Goal: Information Seeking & Learning: Learn about a topic

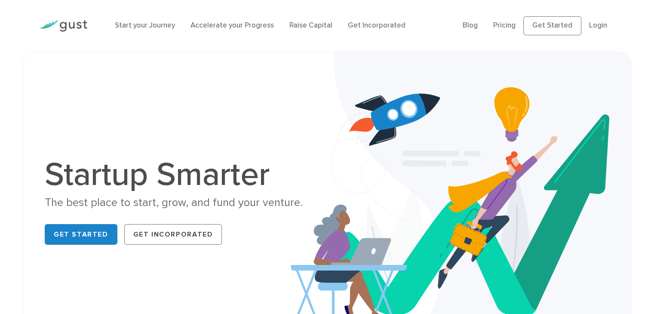
click at [515, 20] on li "Pricing" at bounding box center [504, 25] width 22 height 11
click at [514, 23] on link "Pricing" at bounding box center [504, 25] width 22 height 9
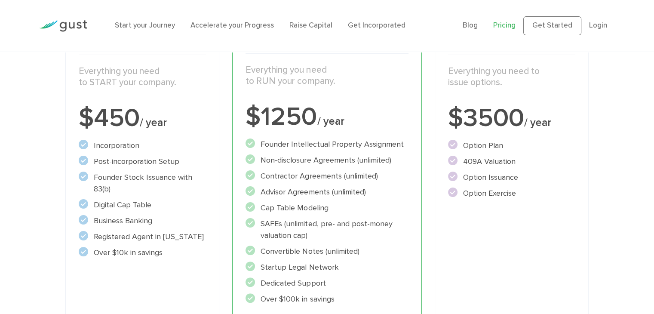
scroll to position [172, 0]
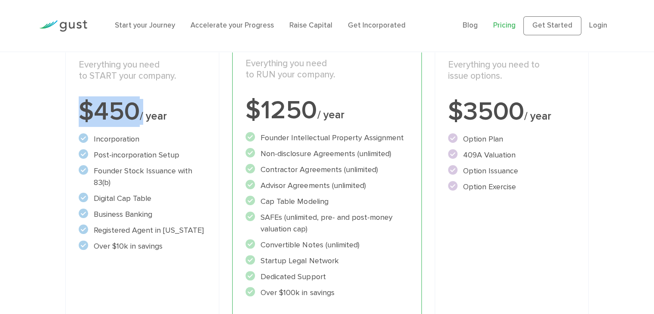
drag, startPoint x: 126, startPoint y: 109, endPoint x: 143, endPoint y: 107, distance: 17.2
click at [143, 107] on div "$450 / year" at bounding box center [143, 112] width 128 height 26
drag, startPoint x: 175, startPoint y: 117, endPoint x: 63, endPoint y: 109, distance: 112.5
click at [63, 109] on div "Start Incorporate in 2 Minutes Everything you need to START your company. $450 …" at bounding box center [142, 193] width 167 height 381
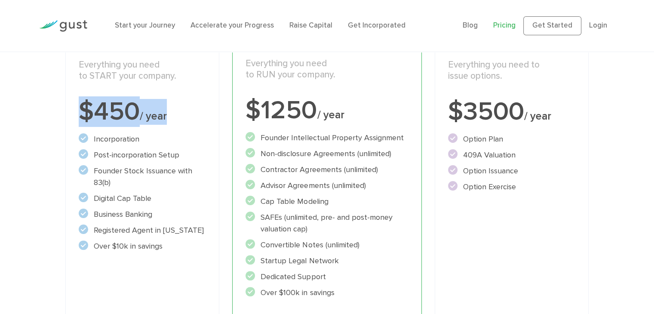
copy div "$450 / year"
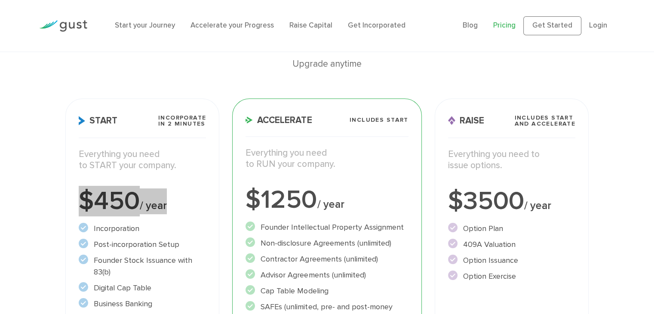
scroll to position [64, 0]
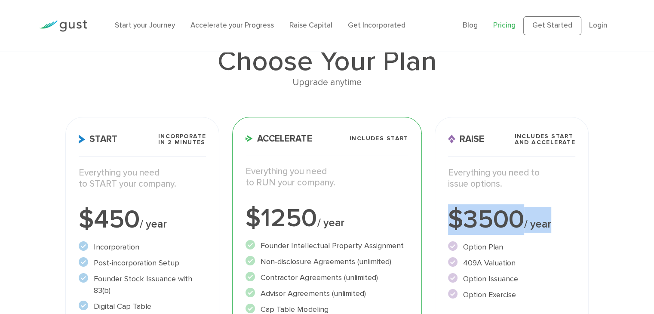
drag, startPoint x: 484, startPoint y: 226, endPoint x: 553, endPoint y: 227, distance: 68.8
click at [553, 227] on div "$3500 / year" at bounding box center [512, 220] width 128 height 26
copy div "$3500 / year"
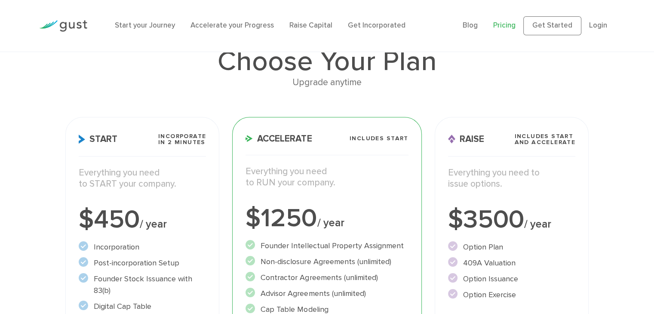
click at [384, 9] on div "Start your Journey Accelerate your Progress Raise Capital Get Incorporated Blog…" at bounding box center [327, 26] width 589 height 52
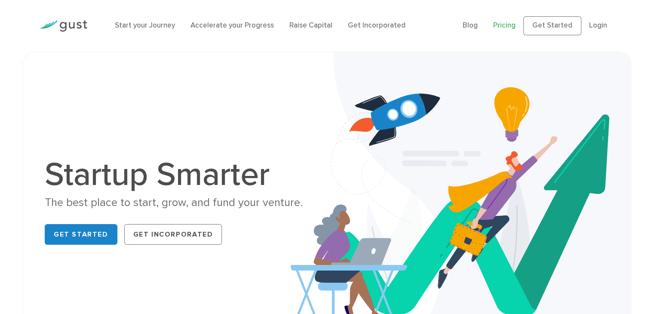
drag, startPoint x: 0, startPoint y: 0, endPoint x: 516, endPoint y: 27, distance: 517.0
click at [515, 27] on link "Pricing" at bounding box center [504, 25] width 22 height 9
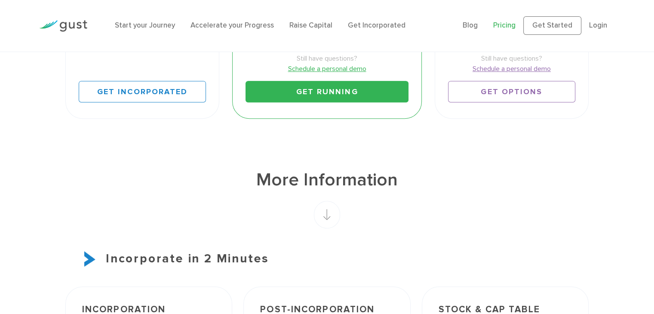
scroll to position [602, 0]
